Goal: Information Seeking & Learning: Learn about a topic

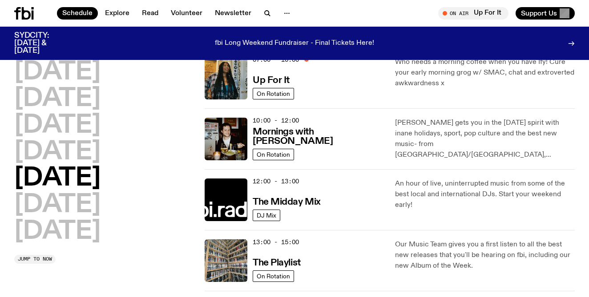
scroll to position [79, 0]
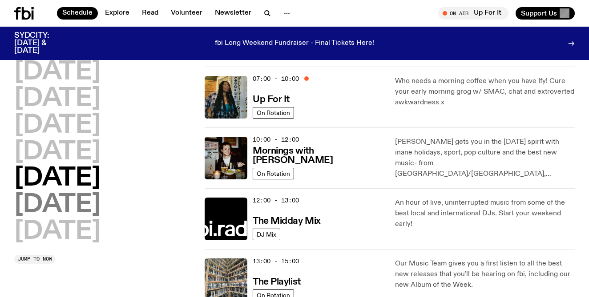
click at [100, 207] on h2 "[DATE]" at bounding box center [57, 205] width 86 height 25
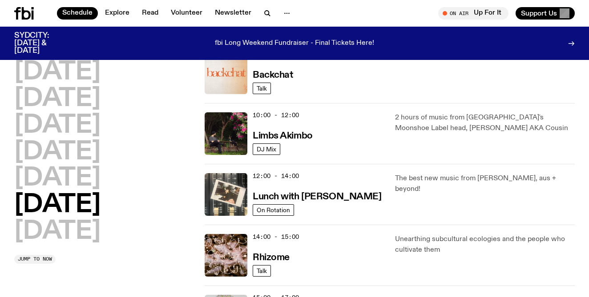
scroll to position [229, 0]
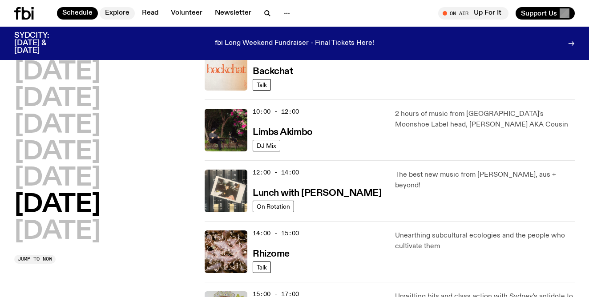
click at [124, 11] on link "Explore" at bounding box center [117, 13] width 35 height 12
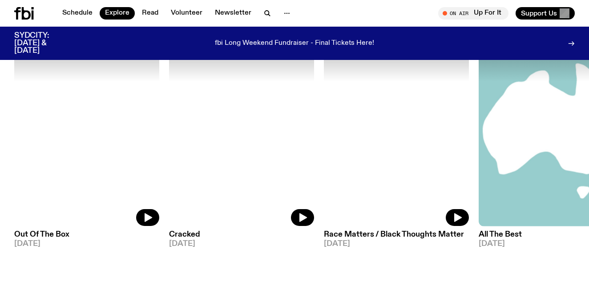
scroll to position [1029, 0]
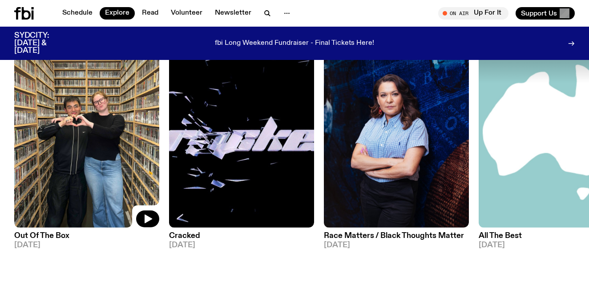
click at [77, 130] on img at bounding box center [86, 131] width 145 height 193
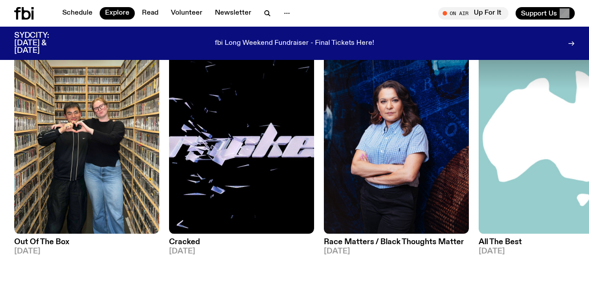
scroll to position [1023, 0]
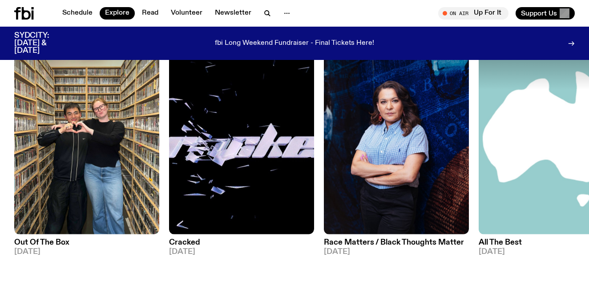
click at [506, 240] on h3 "All The Best" at bounding box center [550, 243] width 145 height 8
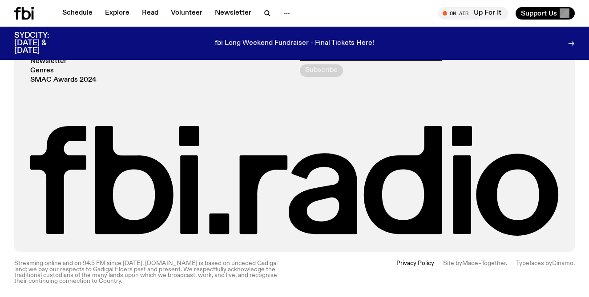
scroll to position [601, 0]
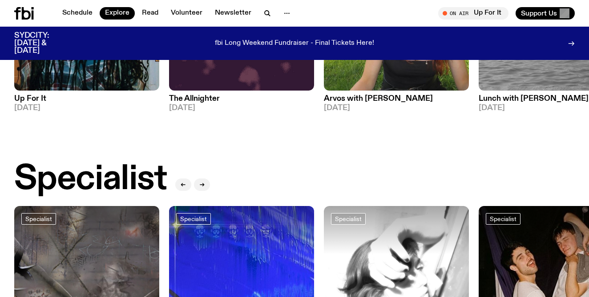
scroll to position [550, 0]
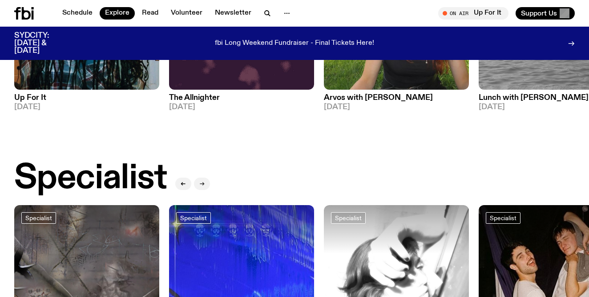
click at [205, 186] on button "button" at bounding box center [202, 184] width 16 height 12
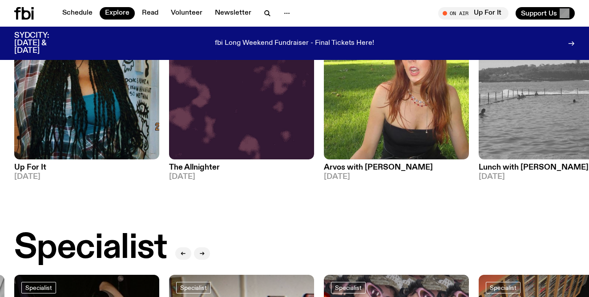
scroll to position [484, 0]
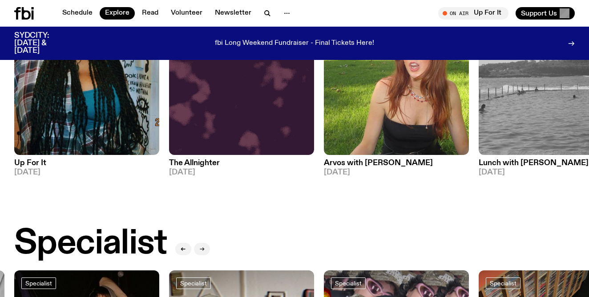
click at [204, 249] on icon "button" at bounding box center [201, 249] width 5 height 5
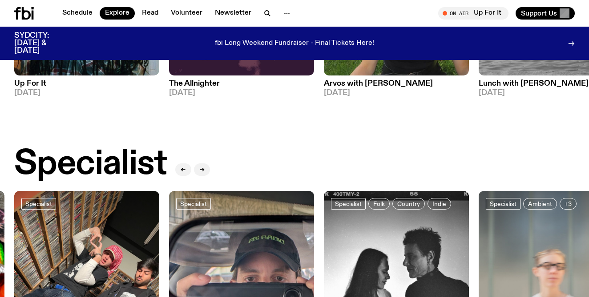
scroll to position [558, 0]
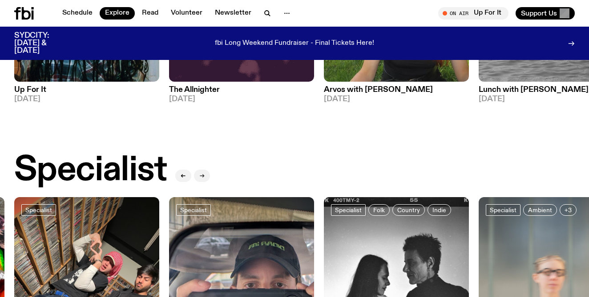
click at [204, 175] on icon "button" at bounding box center [202, 176] width 1 height 3
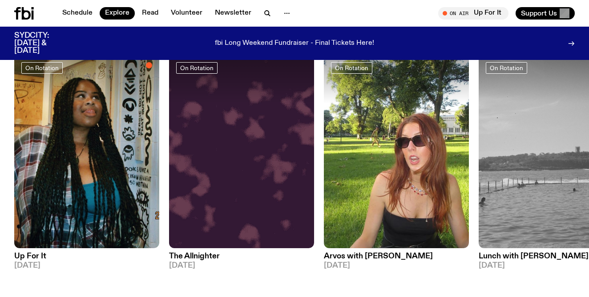
scroll to position [321, 0]
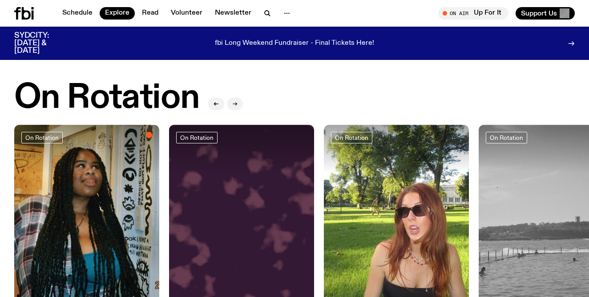
click at [235, 102] on icon "button" at bounding box center [234, 103] width 5 height 5
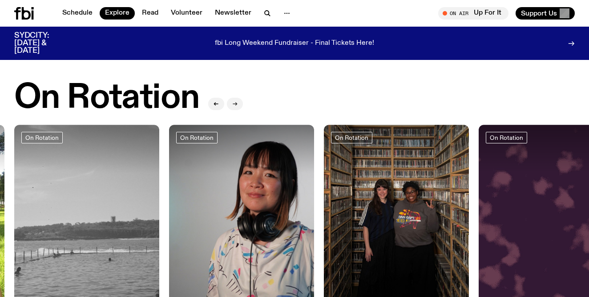
click at [236, 102] on icon "button" at bounding box center [236, 103] width 1 height 3
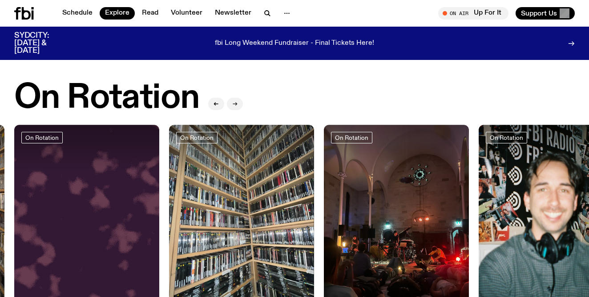
click at [236, 102] on icon "button" at bounding box center [236, 103] width 1 height 3
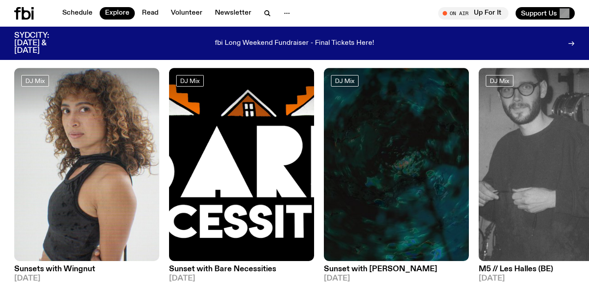
scroll to position [0, 0]
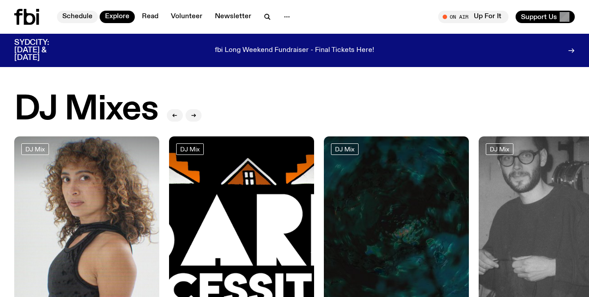
click at [74, 16] on link "Schedule" at bounding box center [77, 17] width 41 height 12
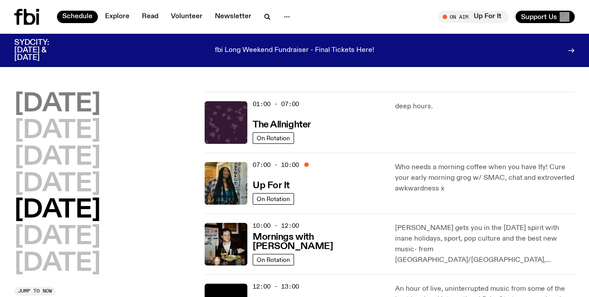
click at [93, 107] on h2 "[DATE]" at bounding box center [57, 104] width 86 height 25
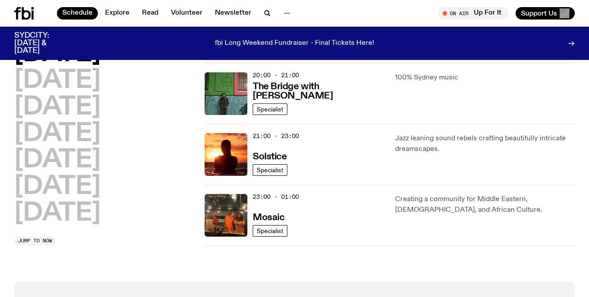
scroll to position [454, 0]
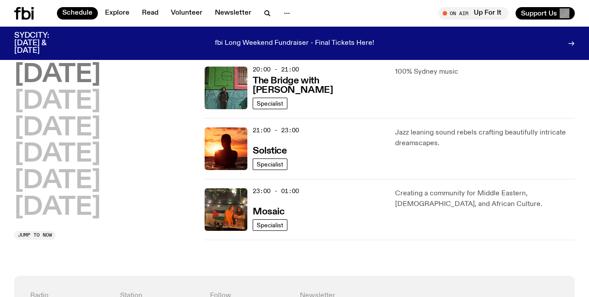
click at [84, 77] on h2 "[DATE]" at bounding box center [57, 75] width 86 height 25
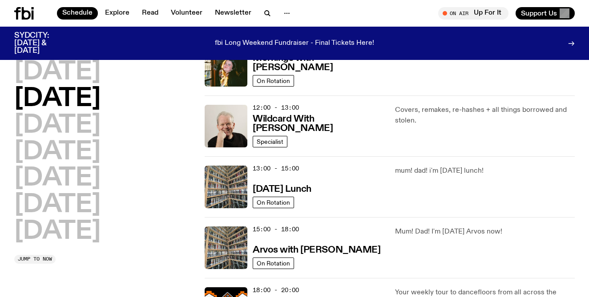
scroll to position [173, 0]
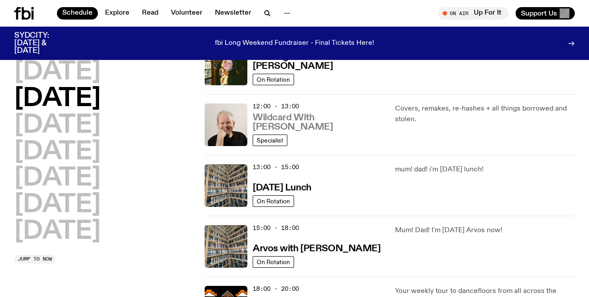
click at [301, 128] on h3 "Wildcard With [PERSON_NAME]" at bounding box center [319, 122] width 132 height 19
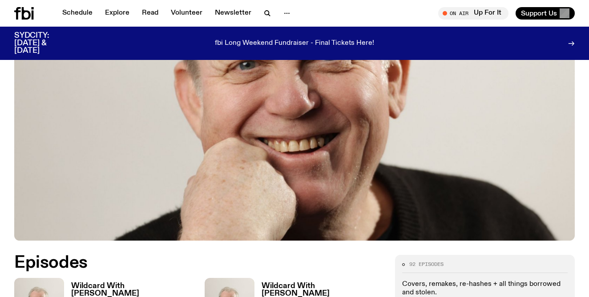
scroll to position [265, 0]
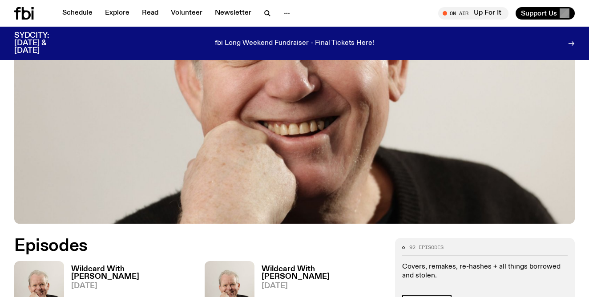
click at [109, 266] on h3 "Wildcard With [PERSON_NAME]" at bounding box center [132, 273] width 123 height 15
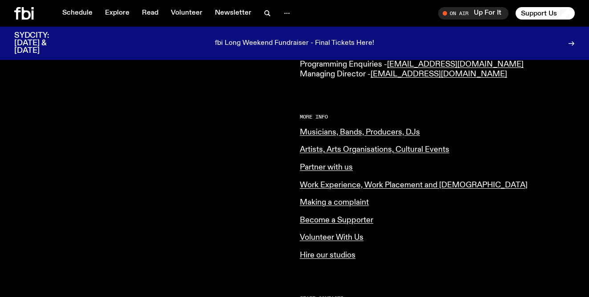
scroll to position [374, 0]
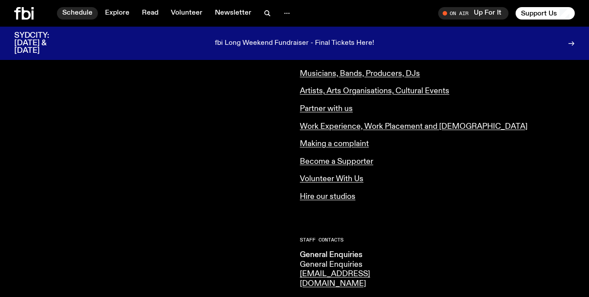
click at [77, 13] on link "Schedule" at bounding box center [77, 13] width 41 height 12
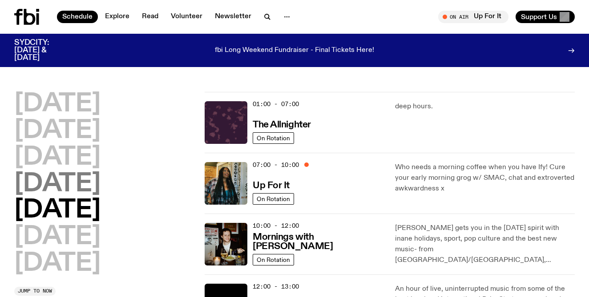
click at [90, 187] on h2 "[DATE]" at bounding box center [57, 184] width 86 height 25
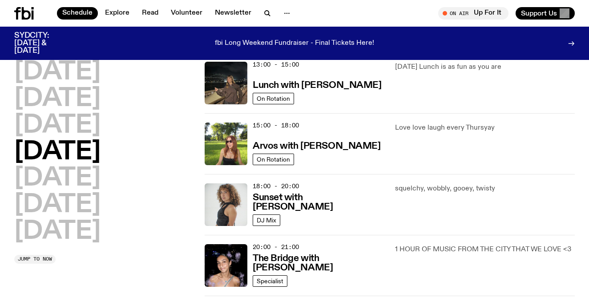
scroll to position [277, 0]
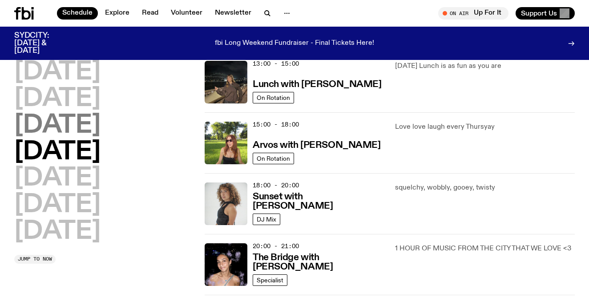
click at [77, 131] on h2 "[DATE]" at bounding box center [57, 125] width 86 height 25
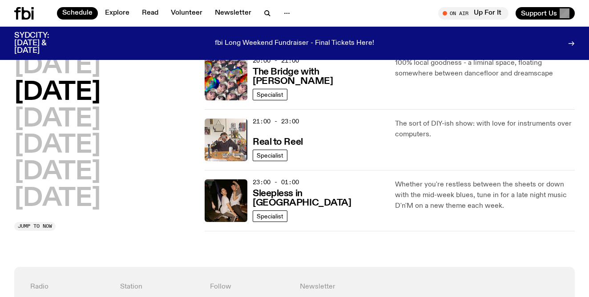
scroll to position [464, 0]
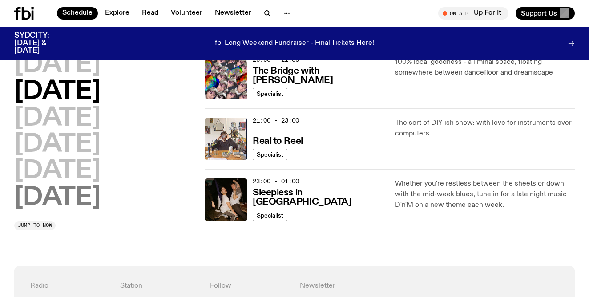
click at [77, 204] on h2 "[DATE]" at bounding box center [57, 198] width 86 height 25
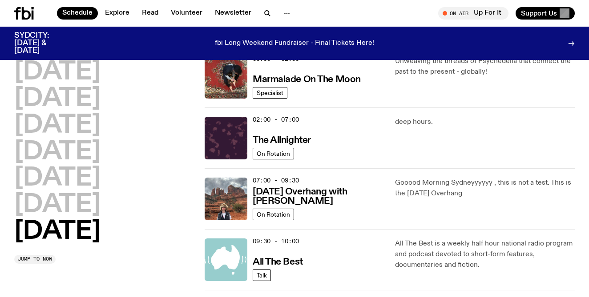
scroll to position [0, 0]
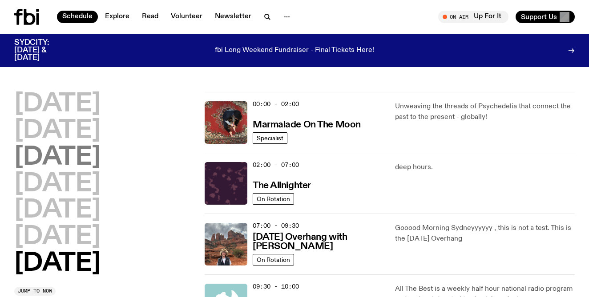
click at [66, 164] on h2 "[DATE]" at bounding box center [57, 157] width 86 height 25
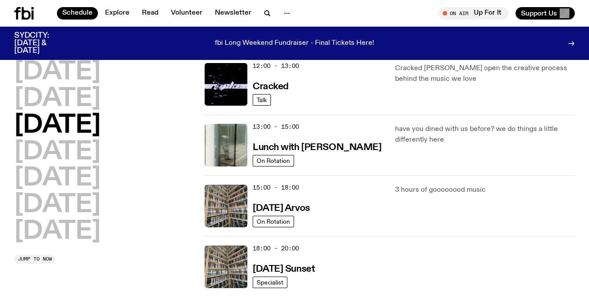
scroll to position [212, 0]
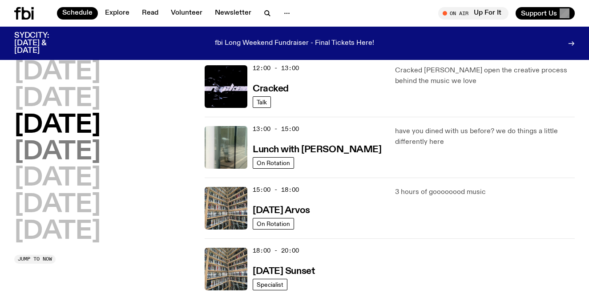
click at [80, 148] on h2 "[DATE]" at bounding box center [57, 152] width 86 height 25
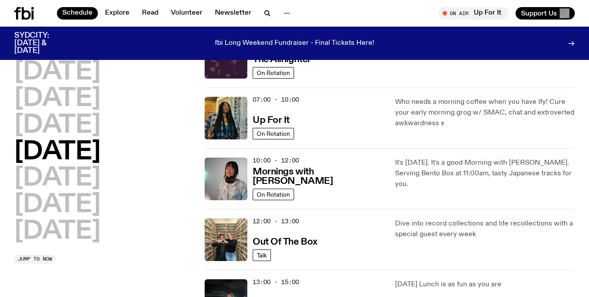
scroll to position [76, 0]
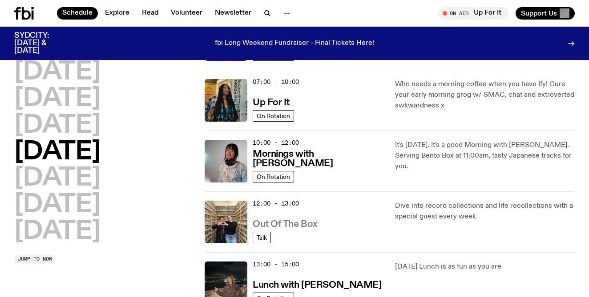
click at [280, 227] on h3 "Out Of The Box" at bounding box center [285, 224] width 65 height 9
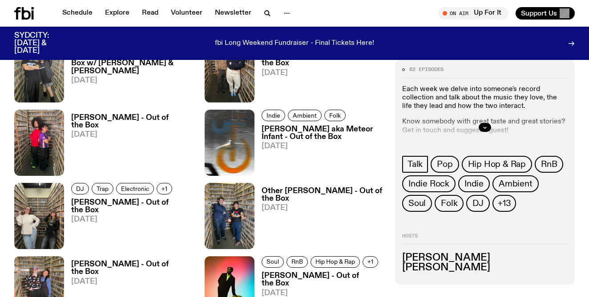
scroll to position [530, 0]
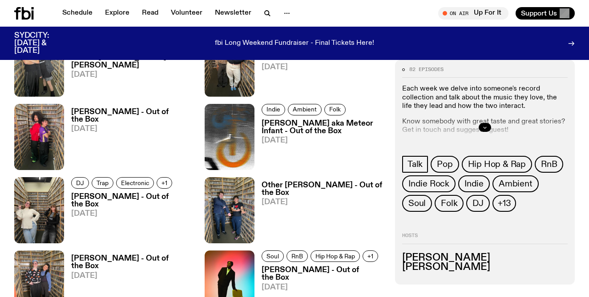
click at [484, 126] on icon "button" at bounding box center [484, 127] width 5 height 5
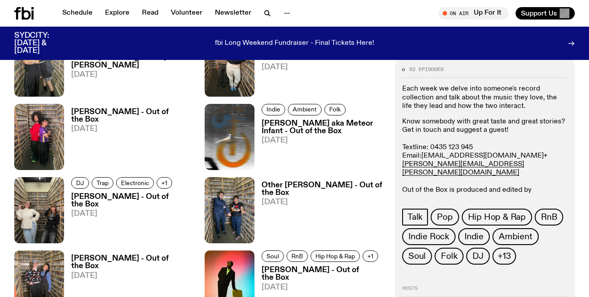
click at [471, 156] on link "[EMAIL_ADDRESS][DOMAIN_NAME]" at bounding box center [482, 156] width 122 height 7
